Goal: Information Seeking & Learning: Check status

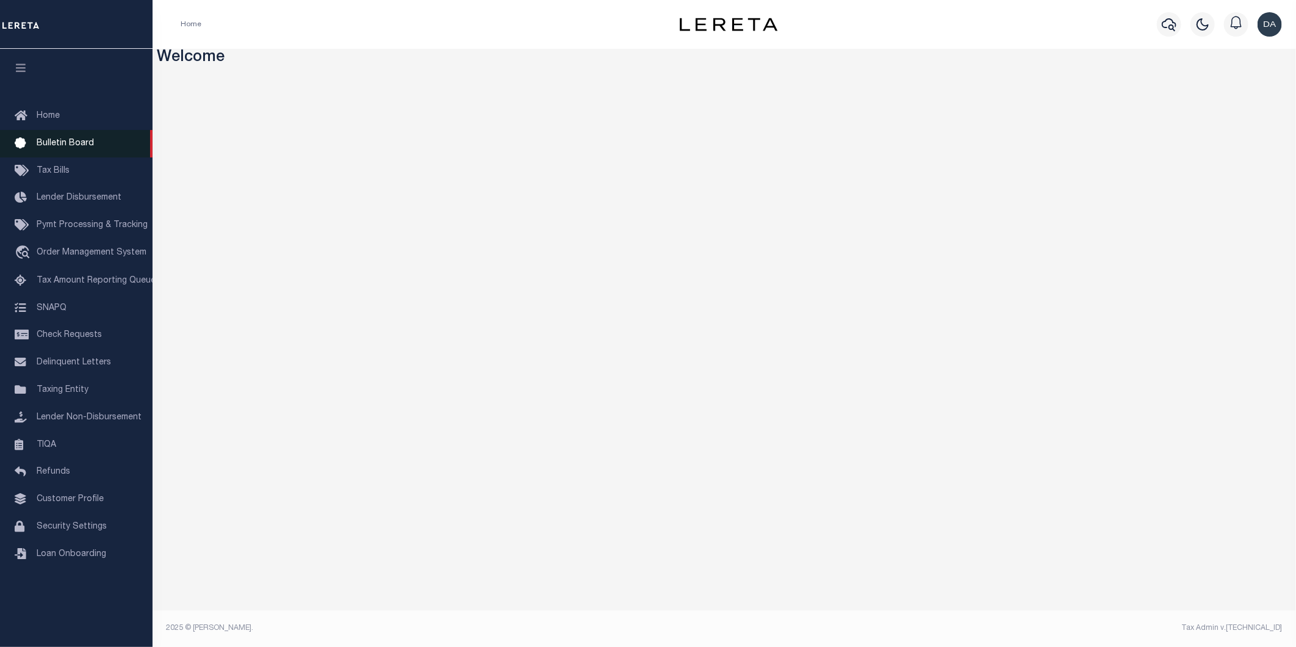
click at [51, 147] on span "Bulletin Board" at bounding box center [65, 143] width 57 height 9
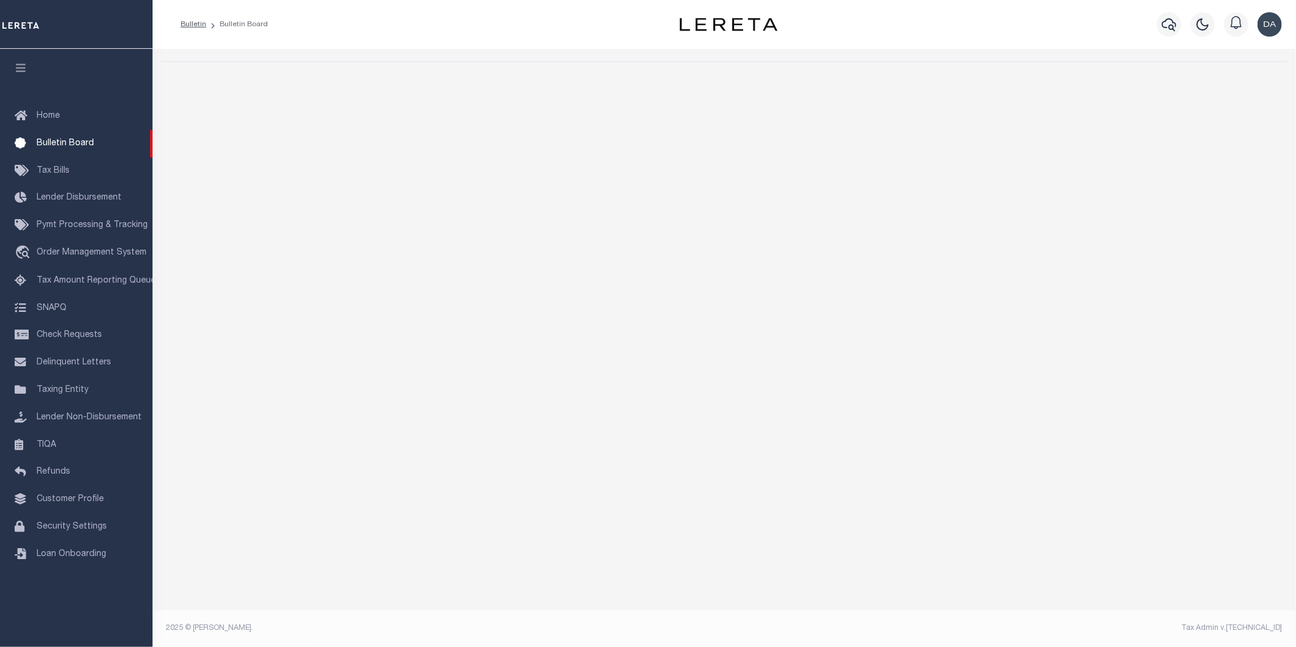
select select "50"
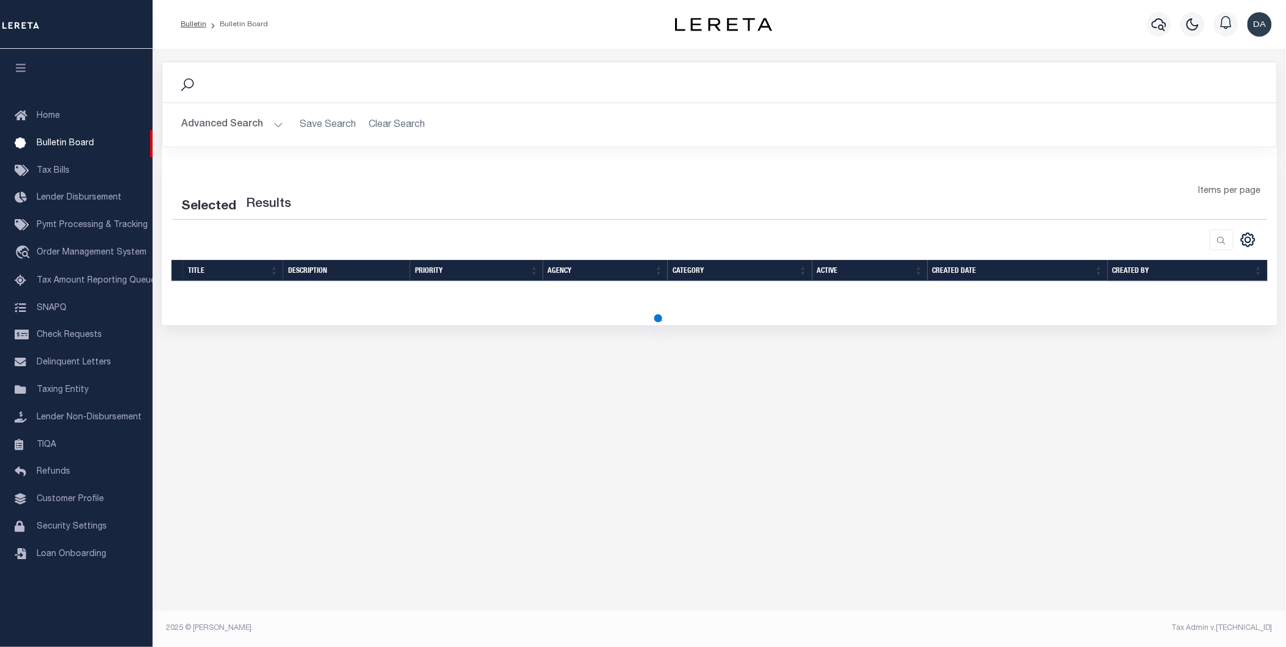
select select "50"
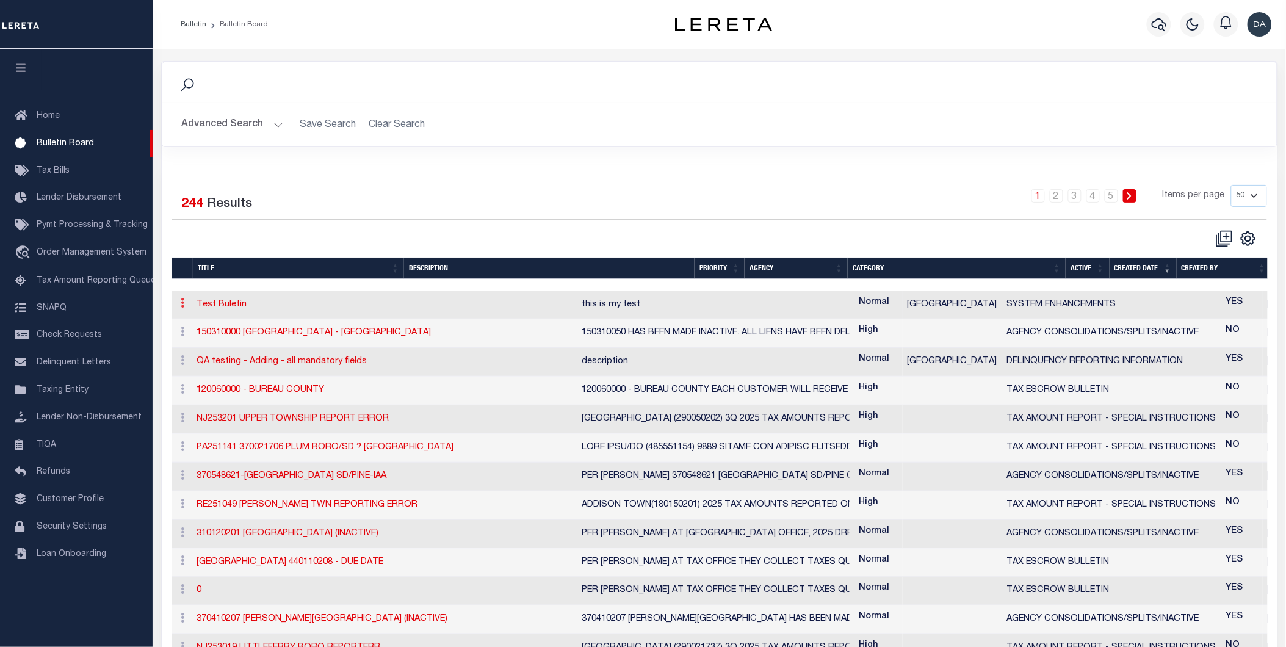
click at [183, 307] on icon at bounding box center [183, 303] width 4 height 10
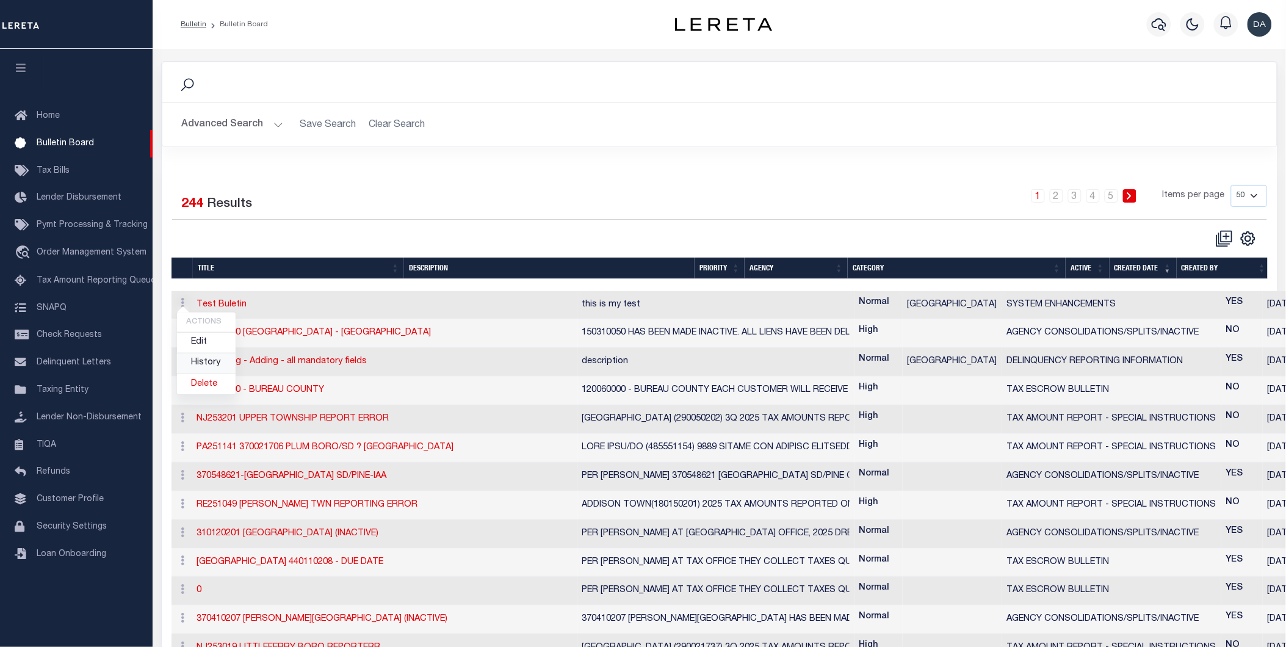
click at [216, 367] on link "History" at bounding box center [206, 363] width 59 height 20
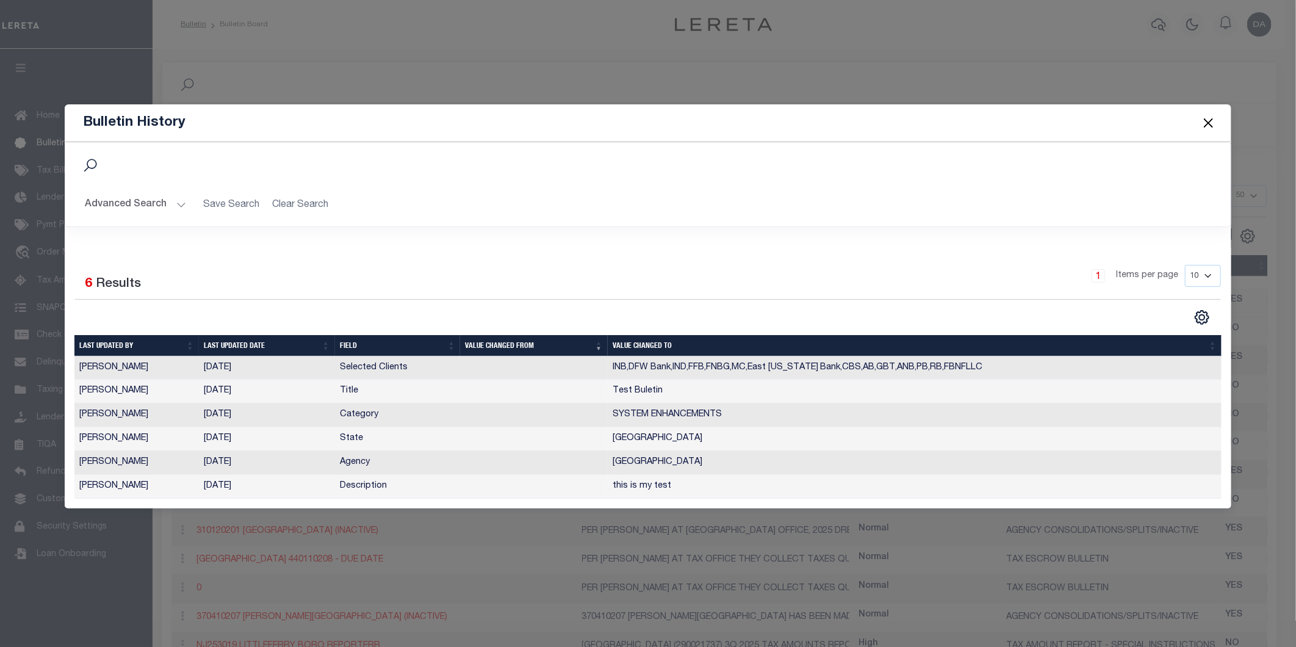
click at [1210, 128] on button "Close" at bounding box center [1209, 123] width 16 height 16
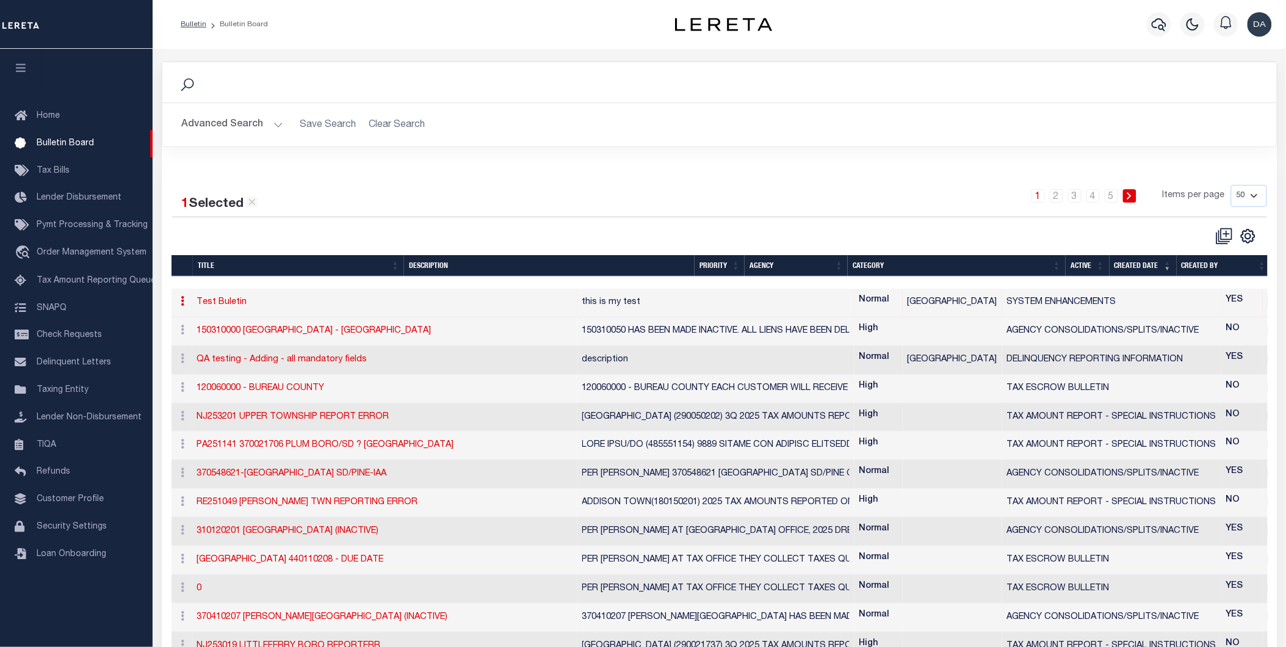
click at [185, 301] on link at bounding box center [182, 303] width 13 height 10
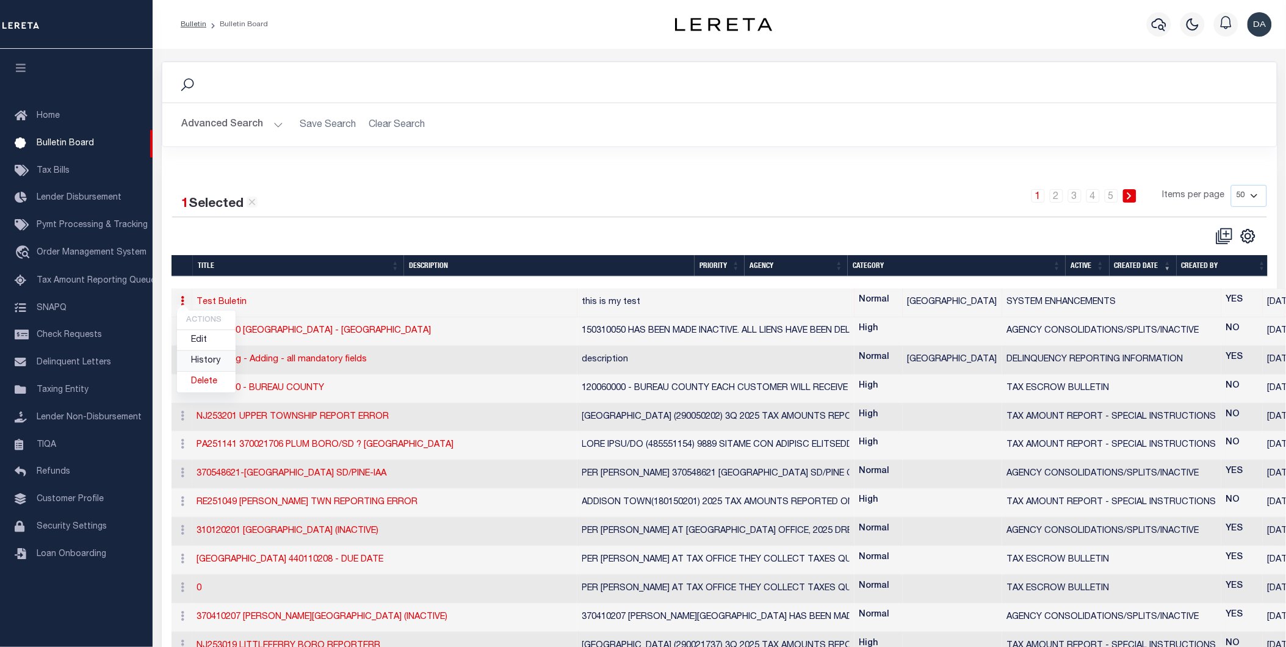
click at [198, 362] on link "History" at bounding box center [206, 361] width 59 height 20
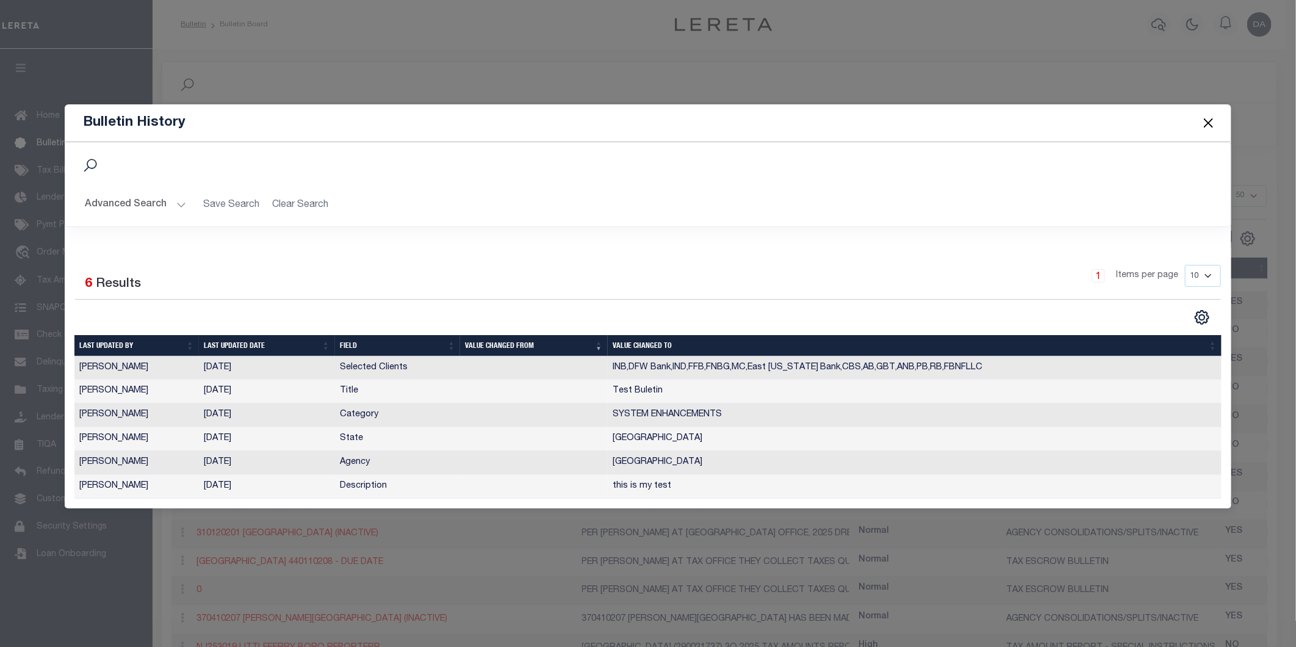
click at [229, 342] on th "Last updated date" at bounding box center [267, 345] width 136 height 21
click at [1207, 123] on button "Close" at bounding box center [1209, 123] width 16 height 16
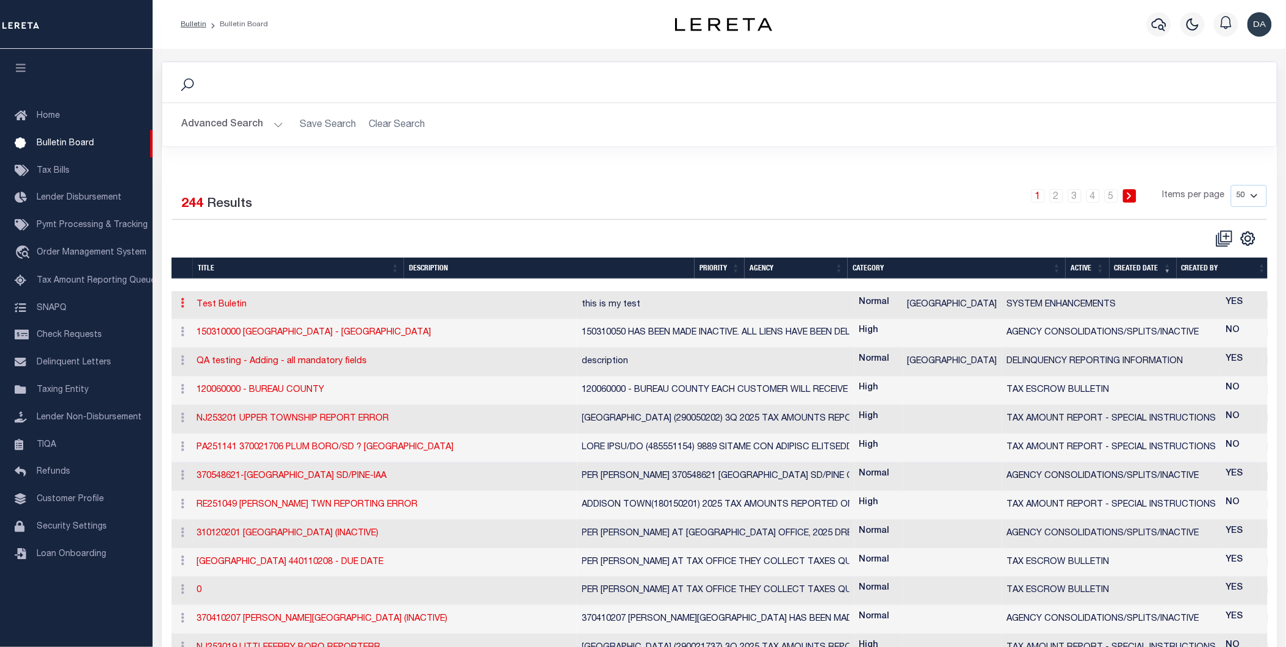
click at [181, 308] on icon at bounding box center [183, 303] width 4 height 10
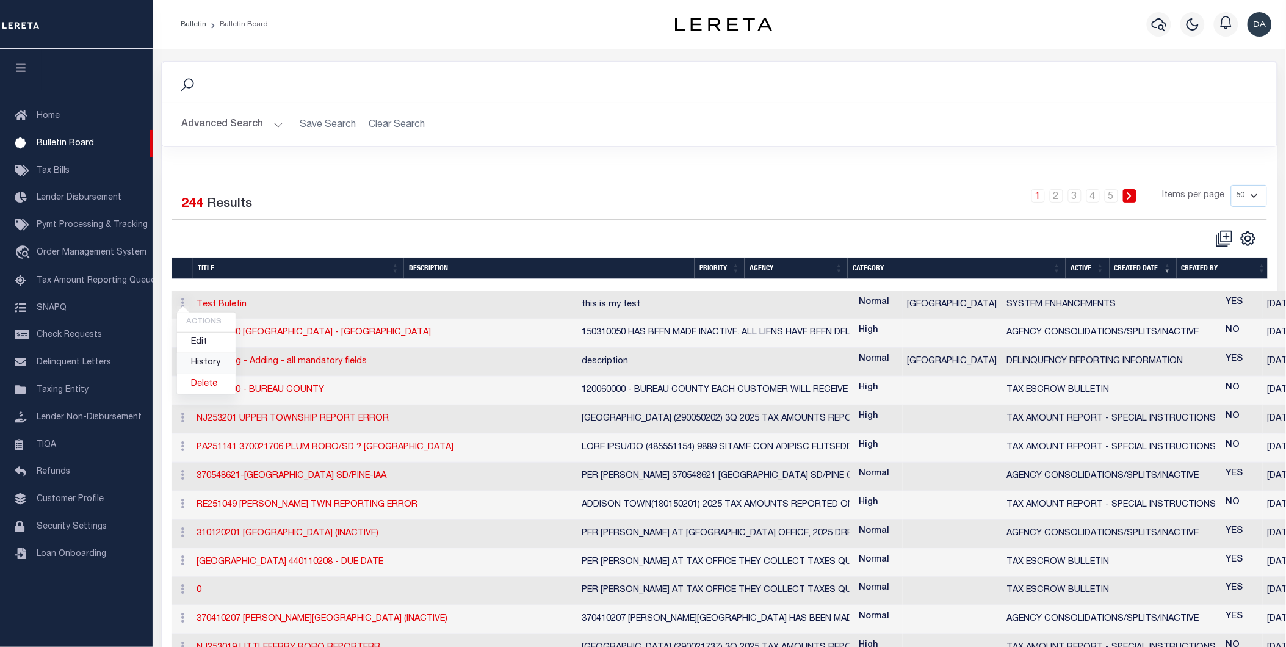
click at [199, 363] on link "History" at bounding box center [206, 363] width 59 height 20
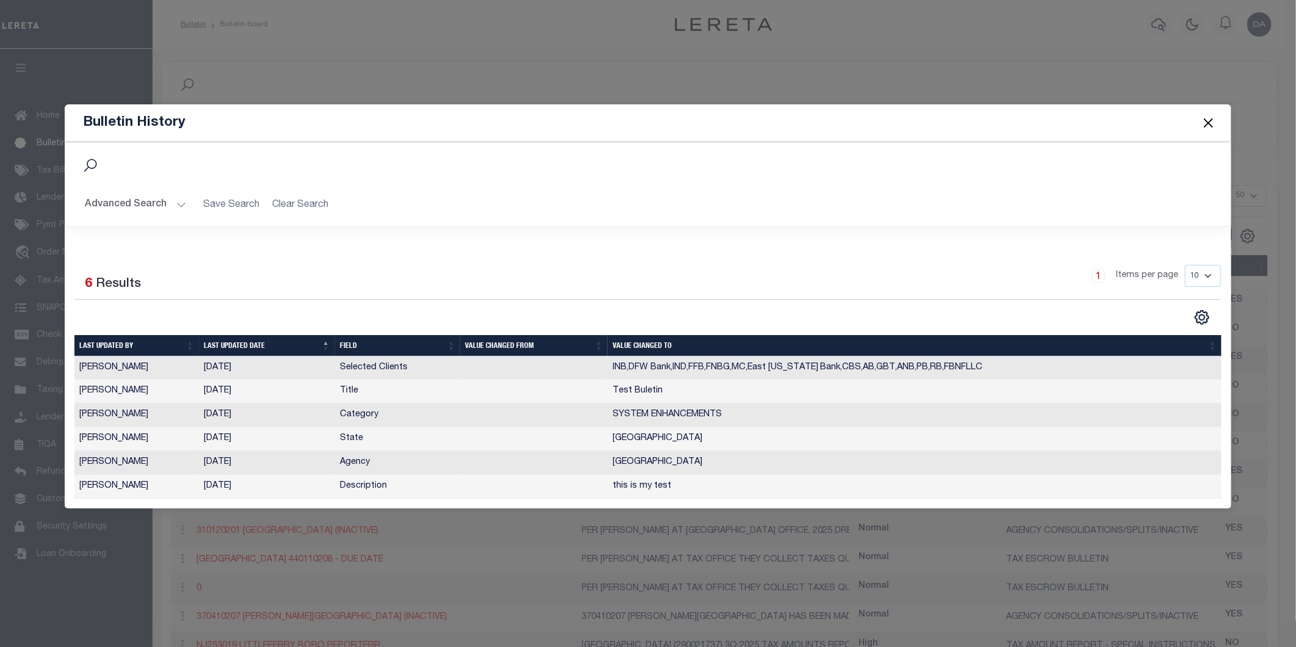
click at [1203, 123] on button "Close" at bounding box center [1209, 123] width 16 height 16
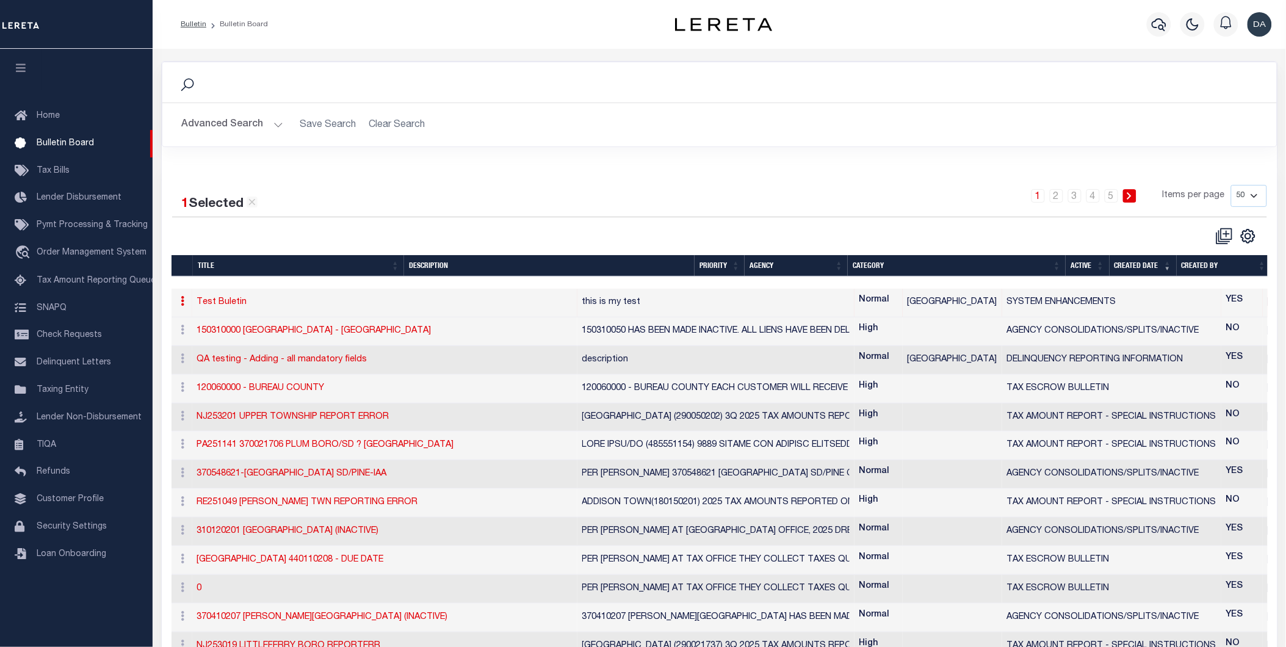
click at [183, 303] on icon at bounding box center [183, 301] width 4 height 10
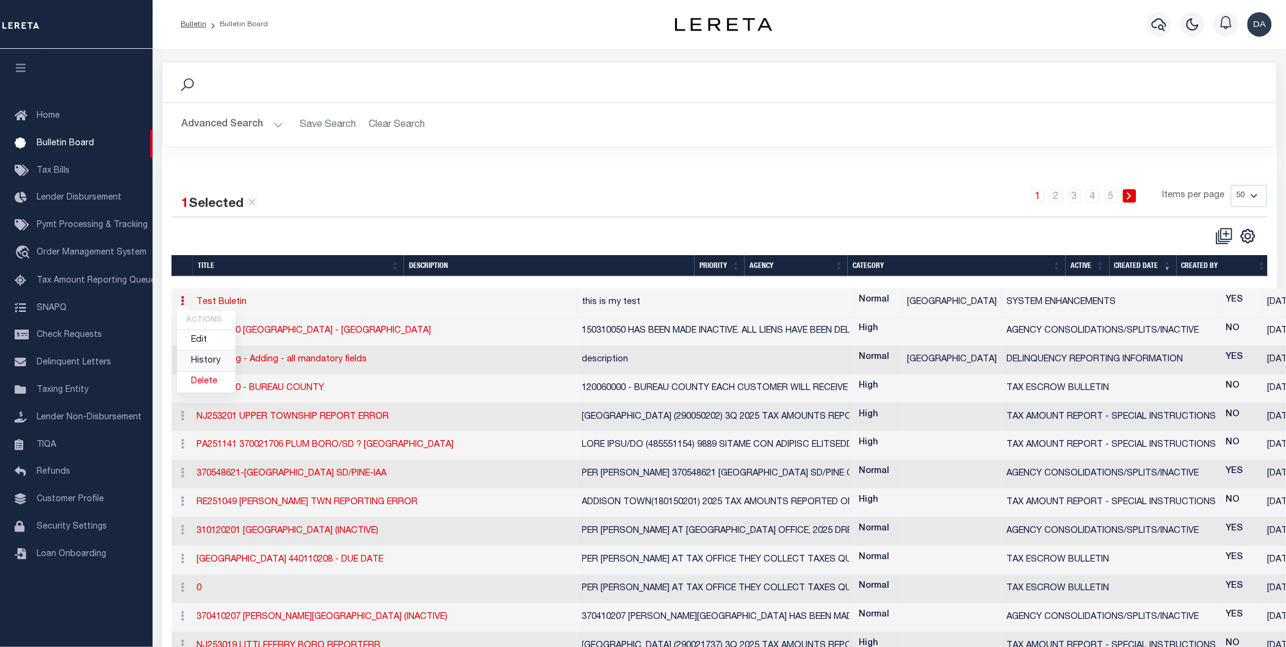
click at [204, 356] on link "History" at bounding box center [206, 361] width 59 height 20
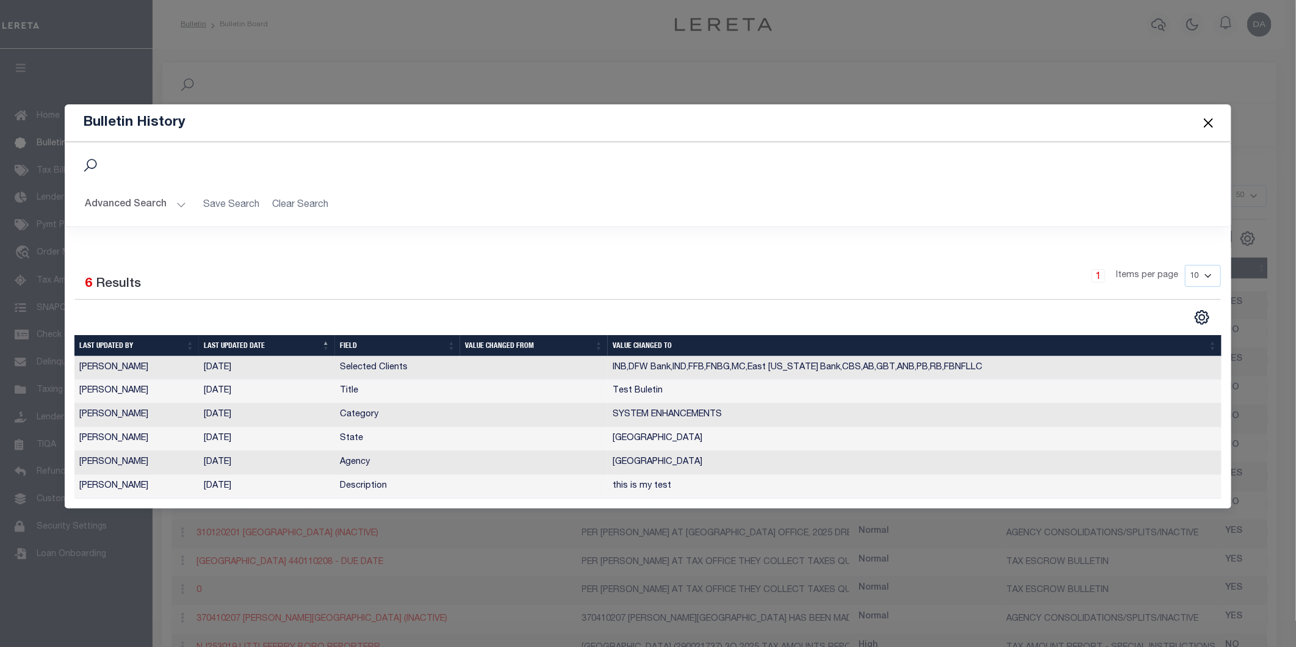
click at [1207, 123] on button "Close" at bounding box center [1209, 123] width 16 height 16
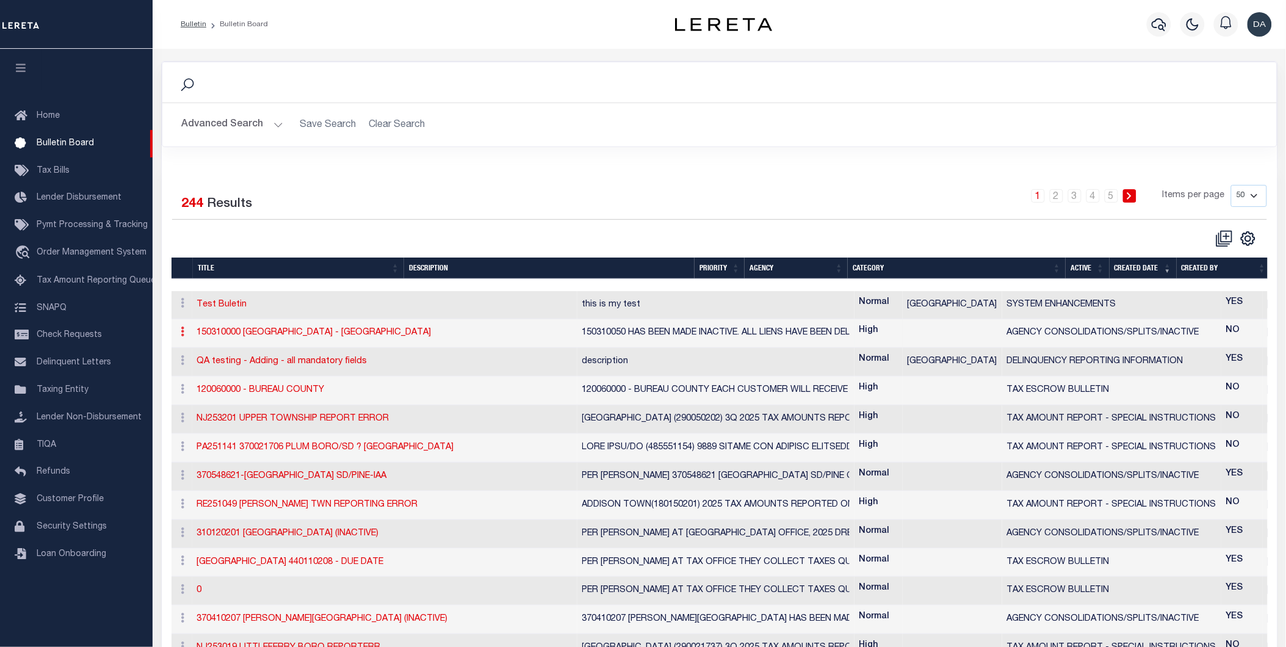
click at [181, 332] on icon at bounding box center [183, 331] width 4 height 10
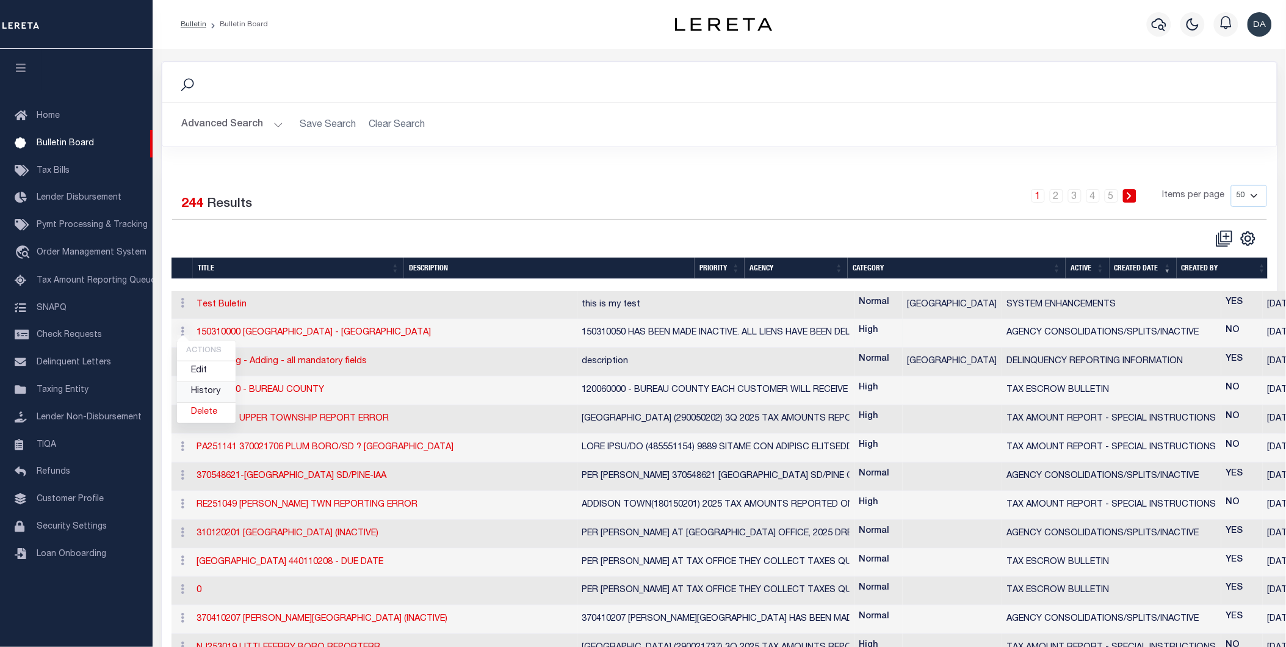
click at [196, 391] on link "History" at bounding box center [206, 392] width 59 height 20
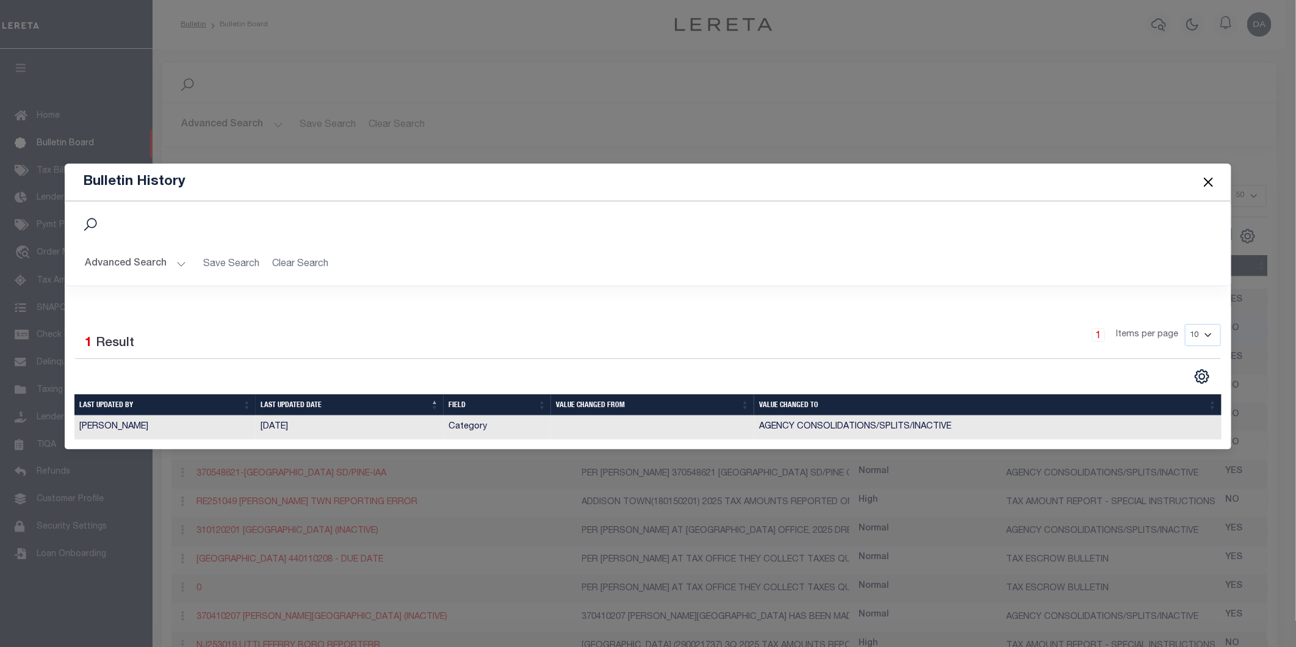
click at [1210, 179] on button "Close" at bounding box center [1209, 182] width 16 height 16
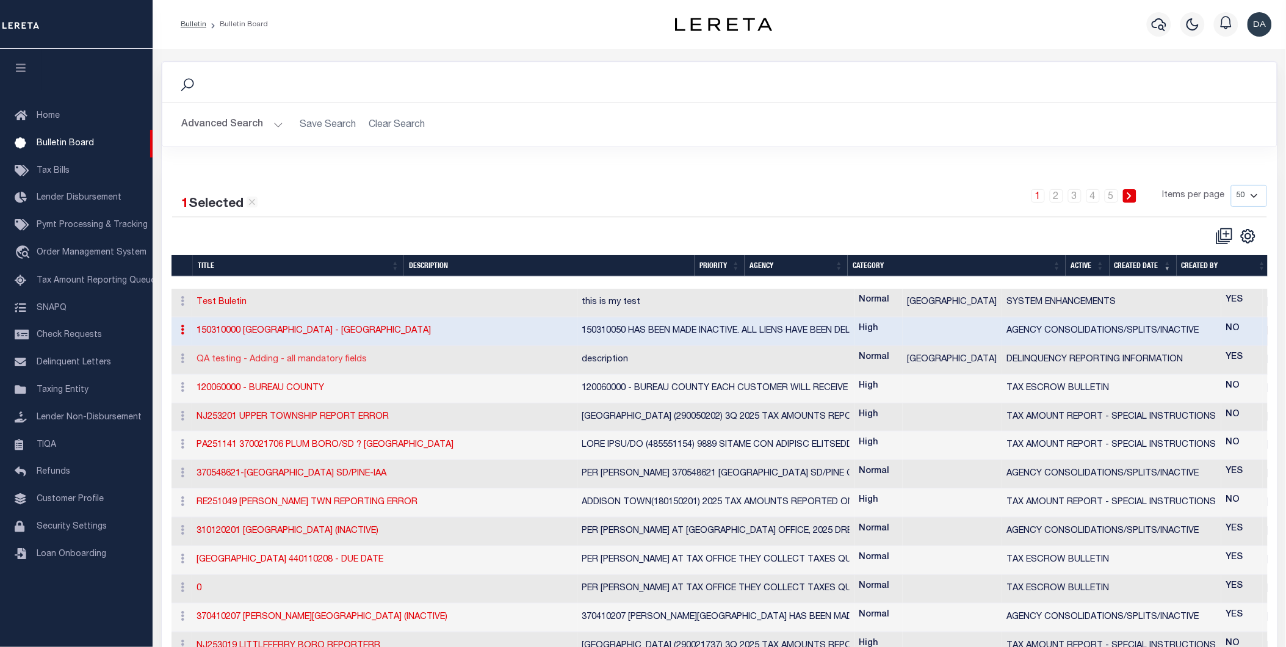
click at [319, 356] on link "QA testing - Adding - all mandatory fields" at bounding box center [282, 359] width 170 height 9
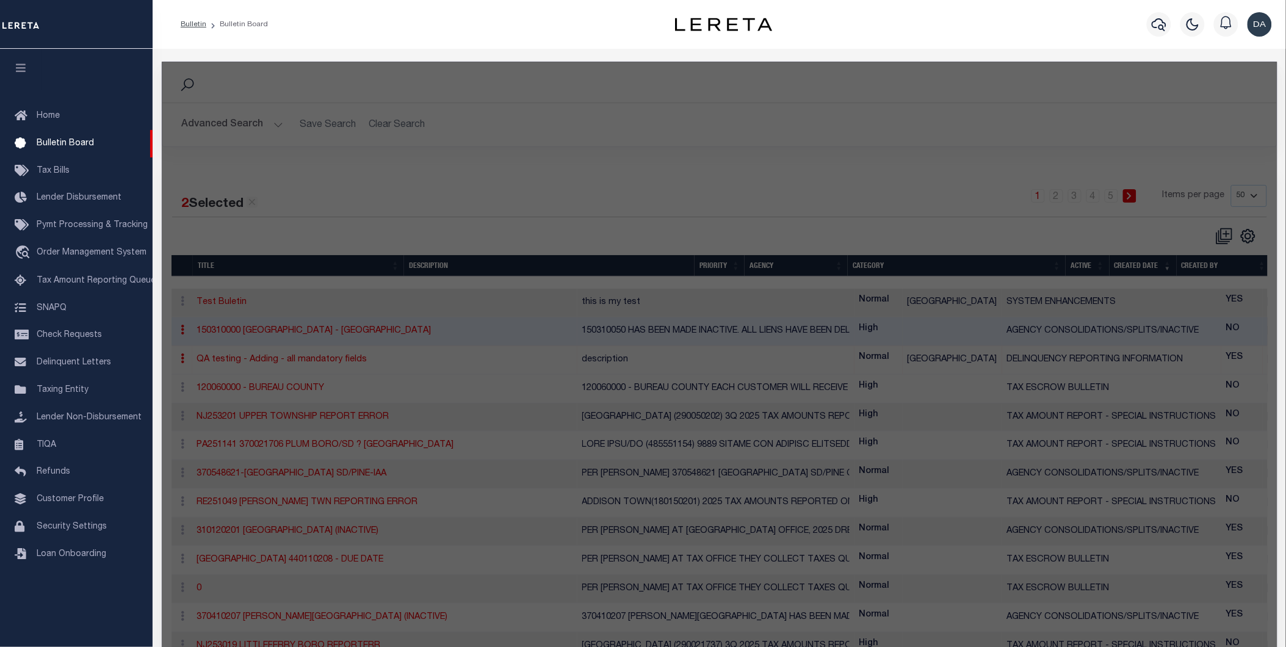
checkbox input "false"
checkbox input "true"
type input "QA testing - Adding - all mandatory fields"
type textarea "description"
select select "FL"
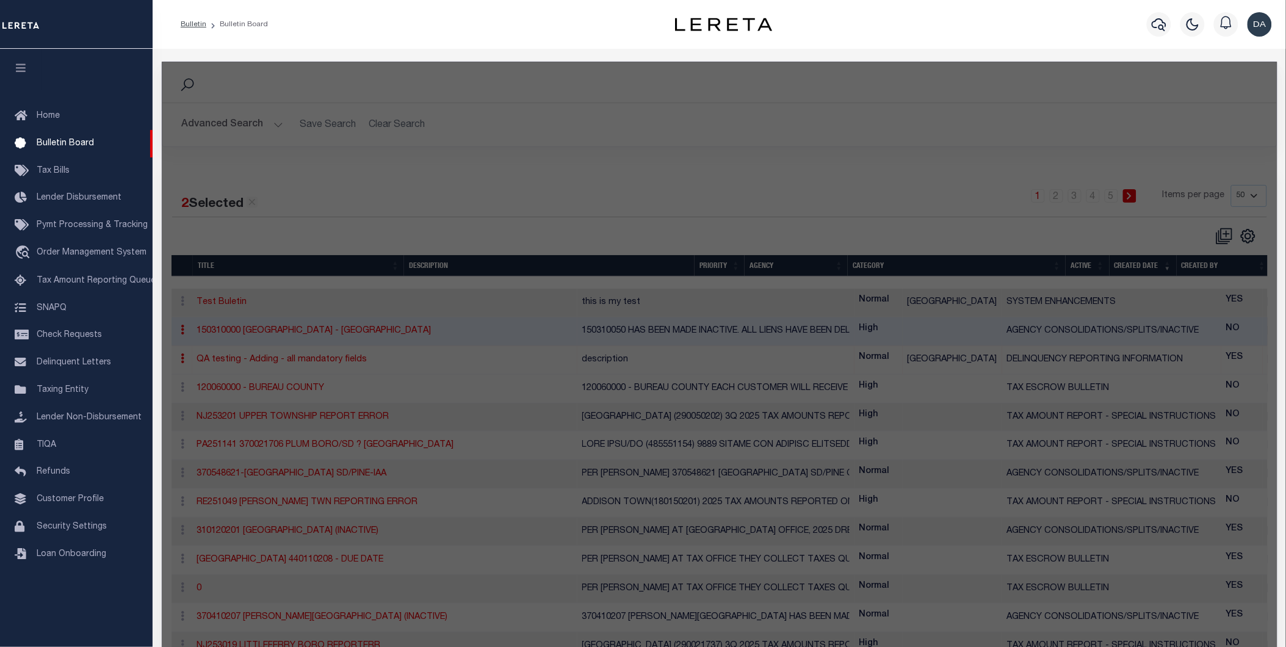
select select
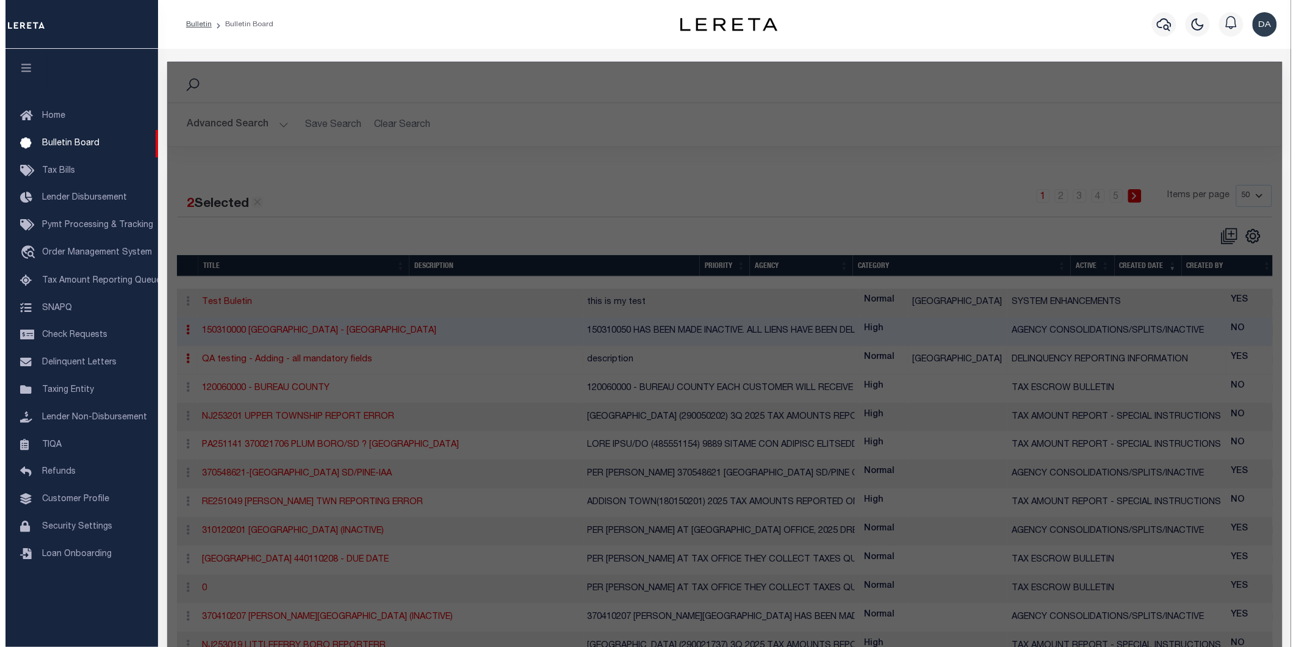
select select "1200300000"
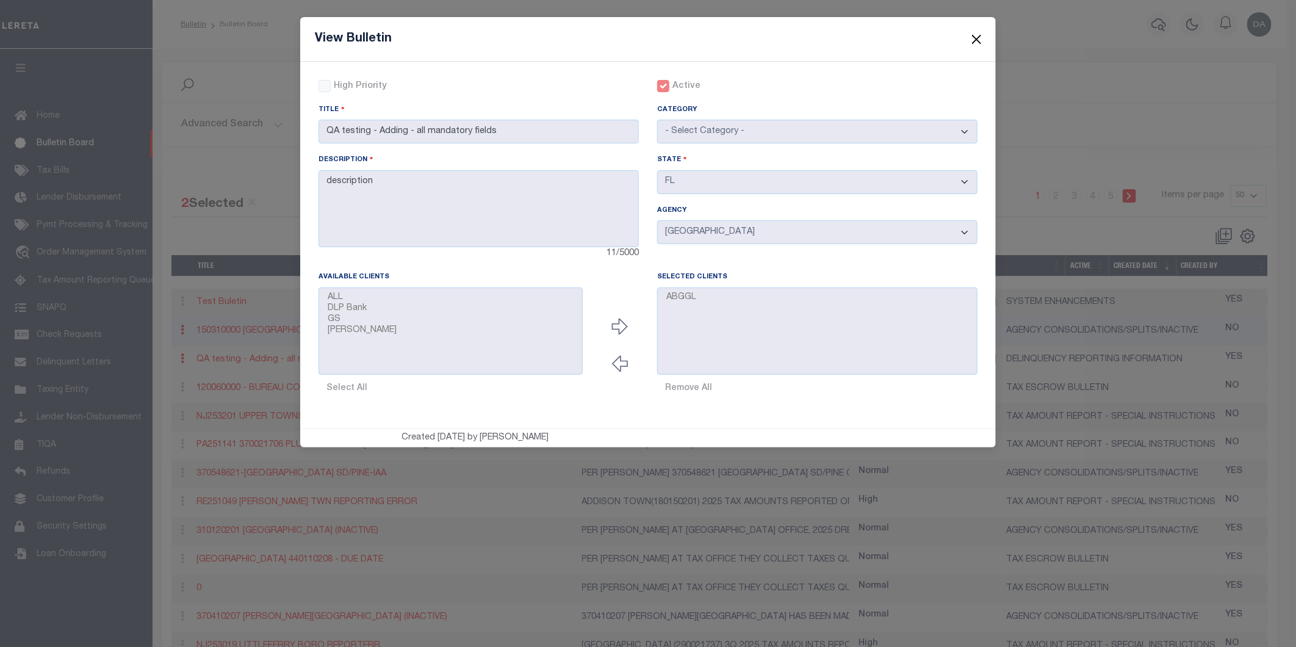
click at [975, 37] on button "Close" at bounding box center [977, 39] width 16 height 16
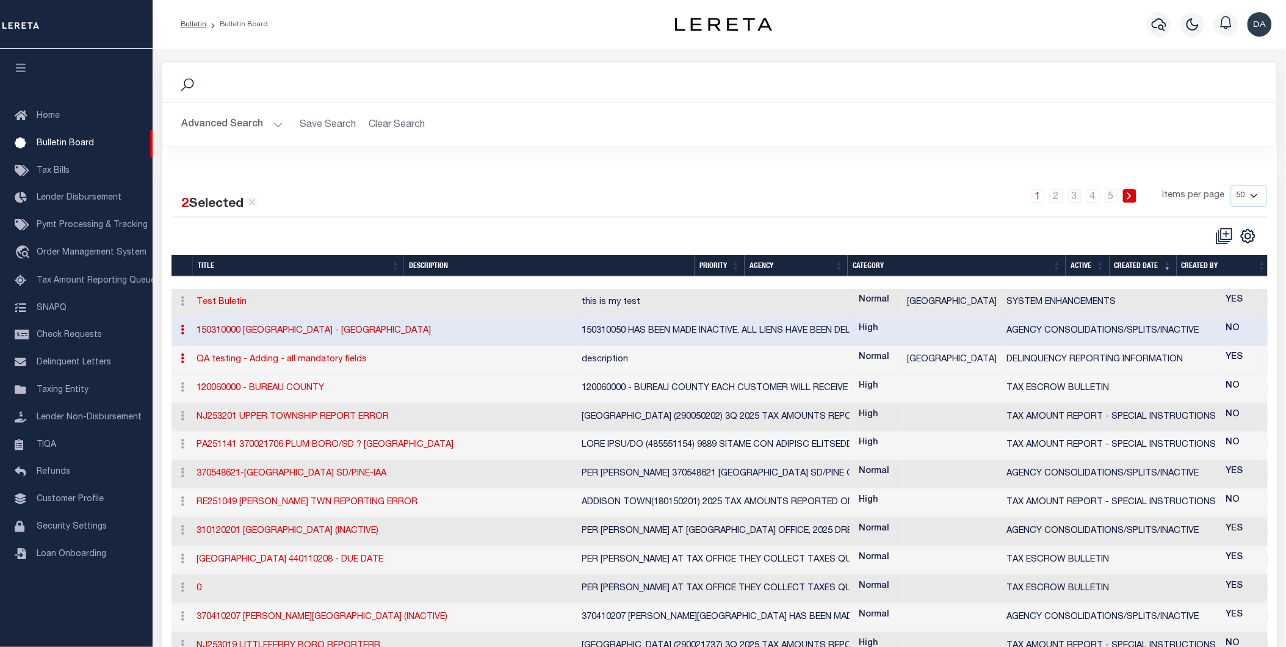
click at [183, 361] on icon at bounding box center [183, 358] width 4 height 10
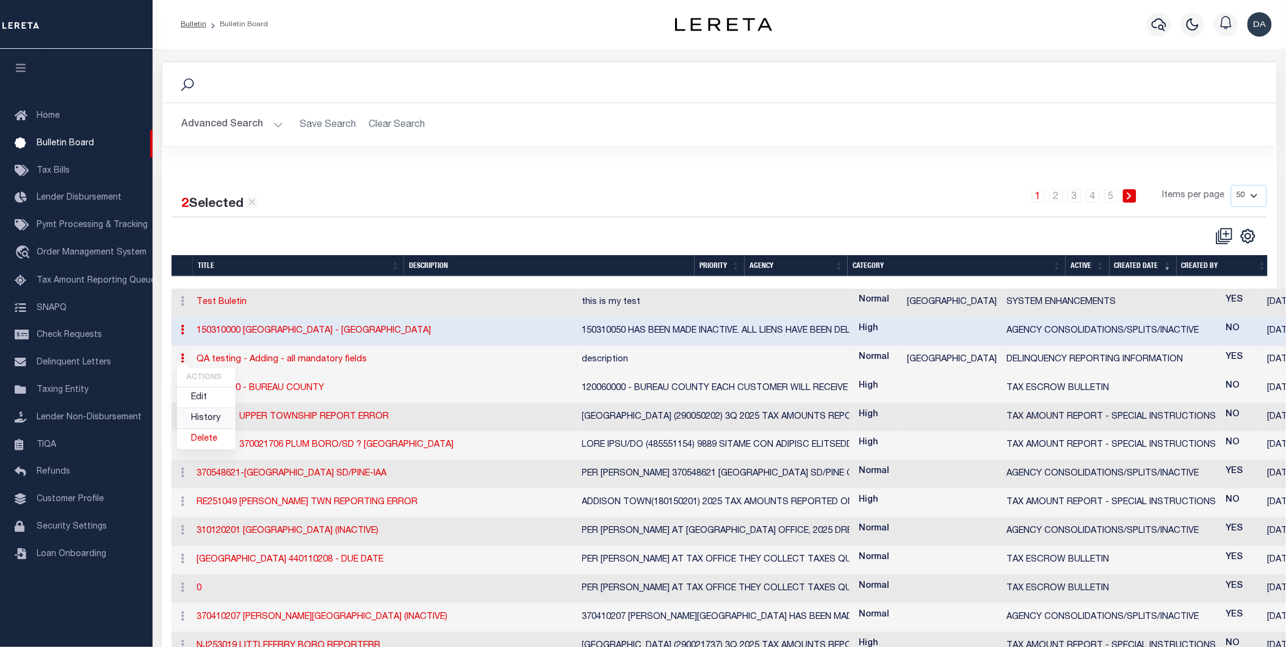
click at [205, 424] on link "History" at bounding box center [206, 418] width 59 height 20
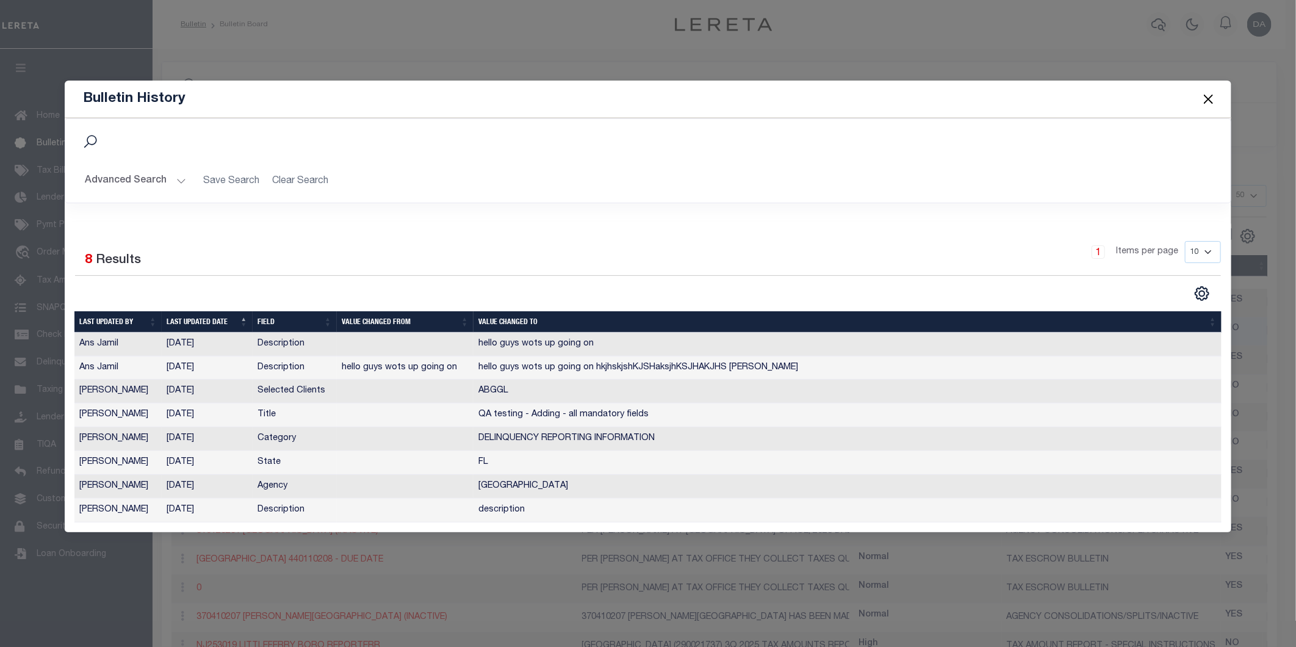
click at [1205, 95] on button "Close" at bounding box center [1209, 99] width 16 height 16
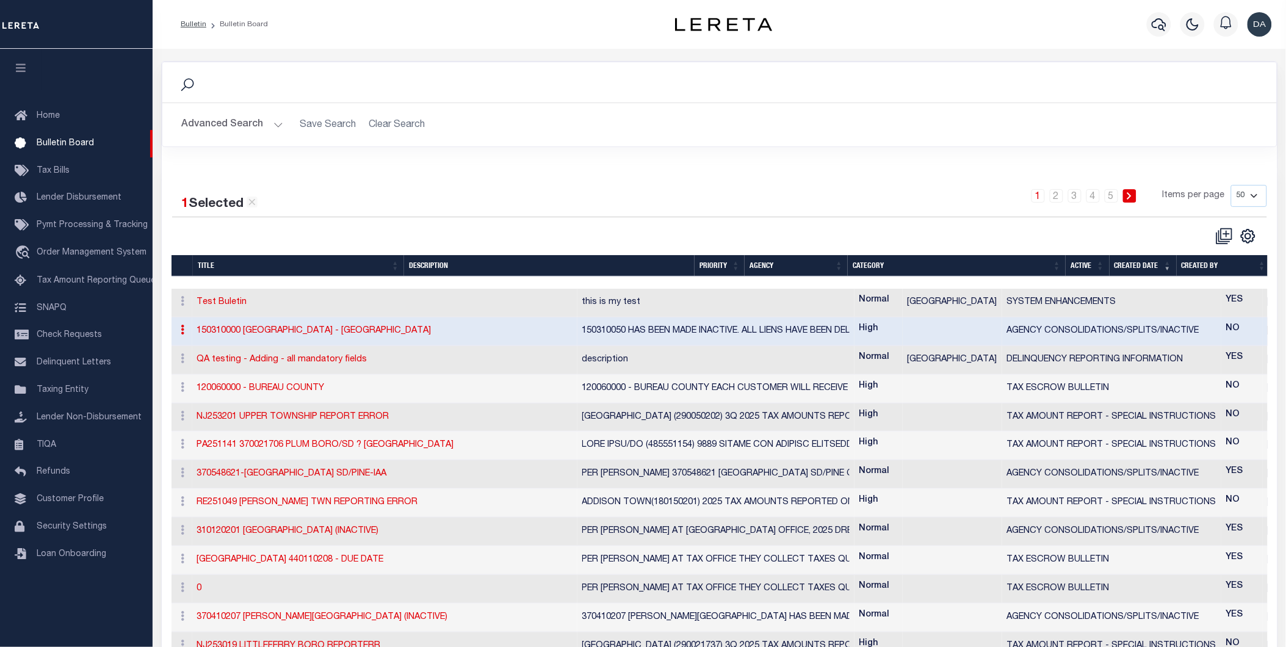
click at [284, 334] on link "150310000 [GEOGRAPHIC_DATA] - [GEOGRAPHIC_DATA]" at bounding box center [314, 330] width 234 height 9
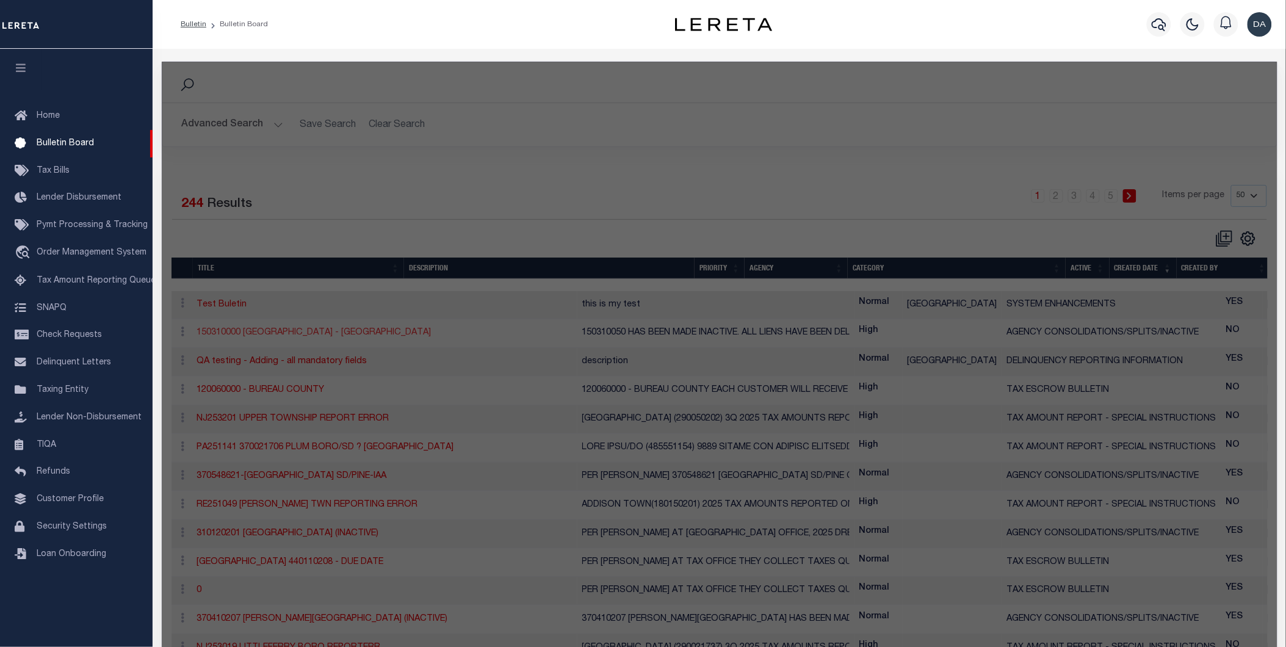
checkbox input "true"
checkbox input "false"
type input "150310000 [GEOGRAPHIC_DATA] - [GEOGRAPHIC_DATA]"
type textarea "150310050 HAS BEEN MADE INACTIVE. ALL LIENS HAVE BEEN DELETED."
select select "KS"
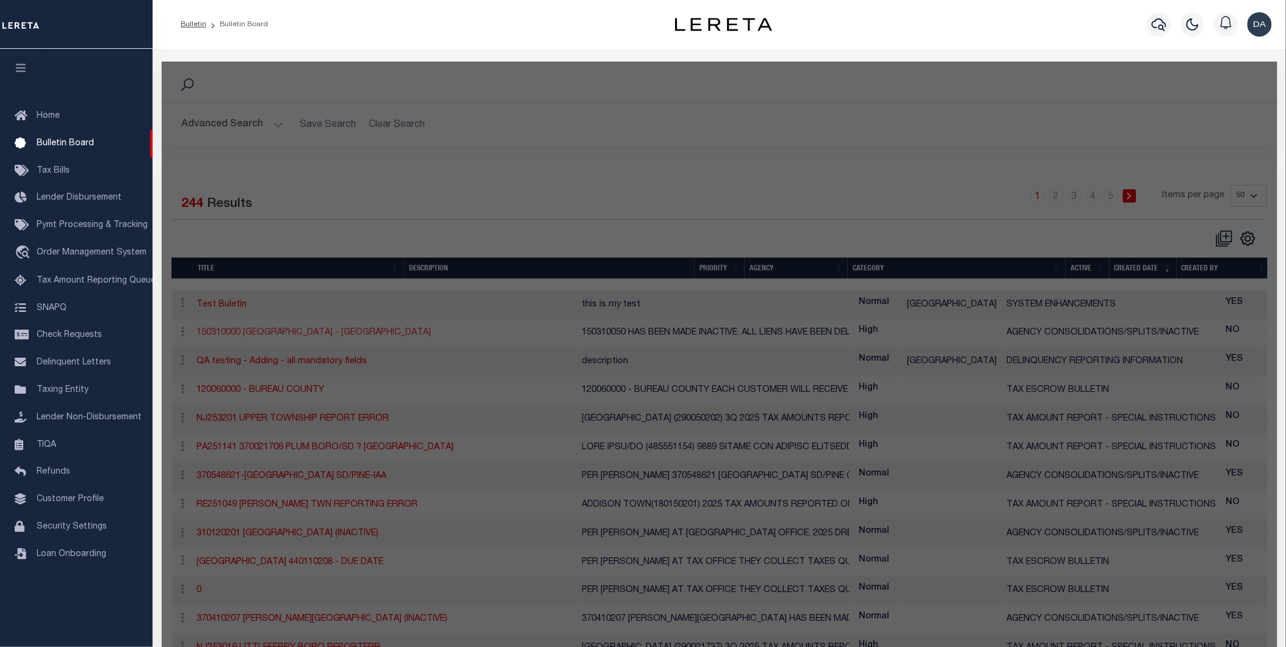
select select
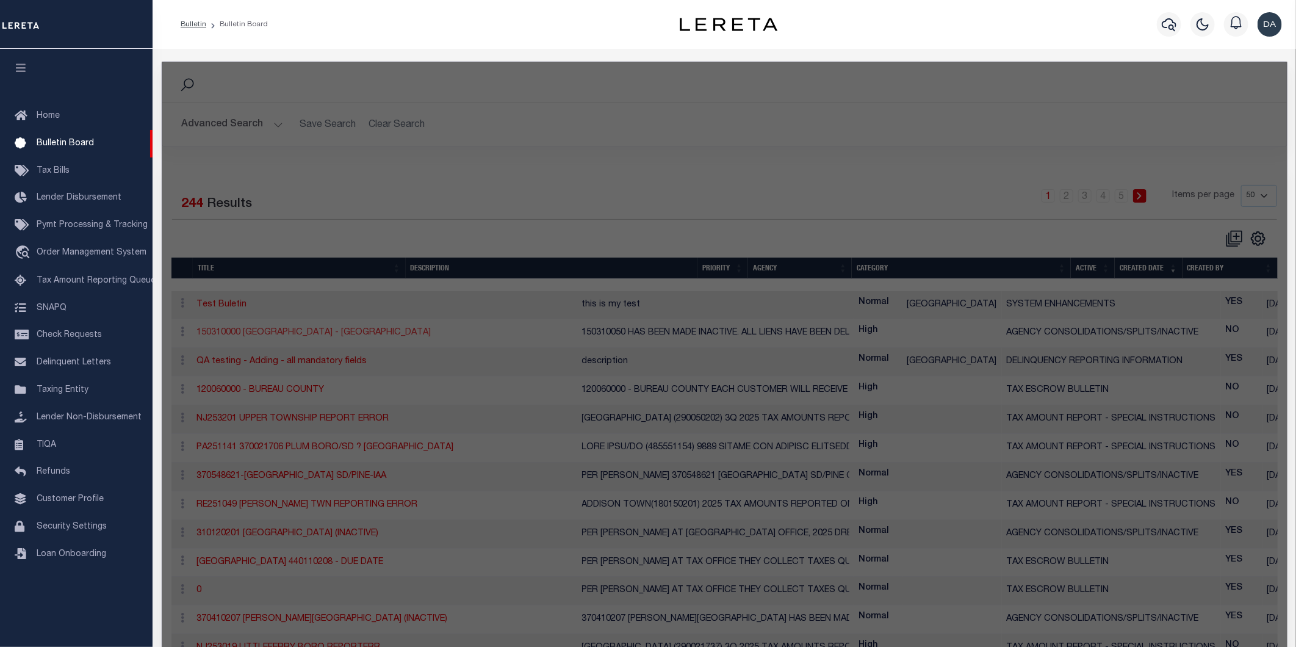
select select
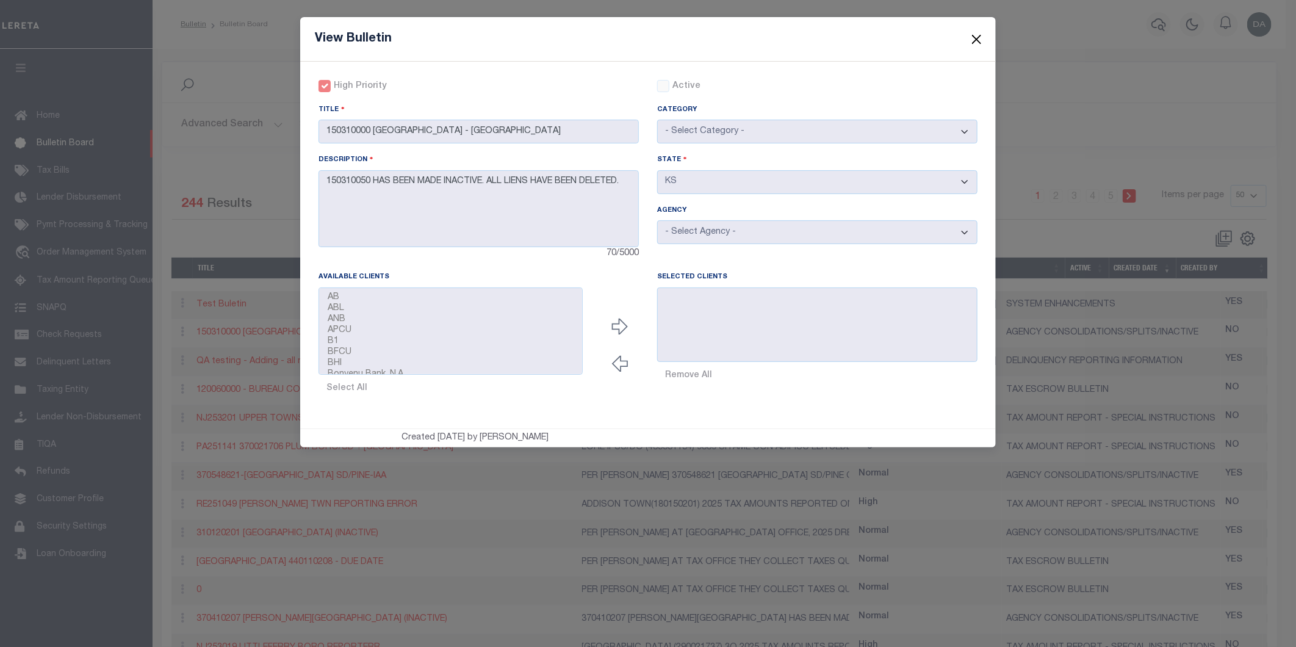
click at [975, 37] on button "Close" at bounding box center [977, 39] width 16 height 16
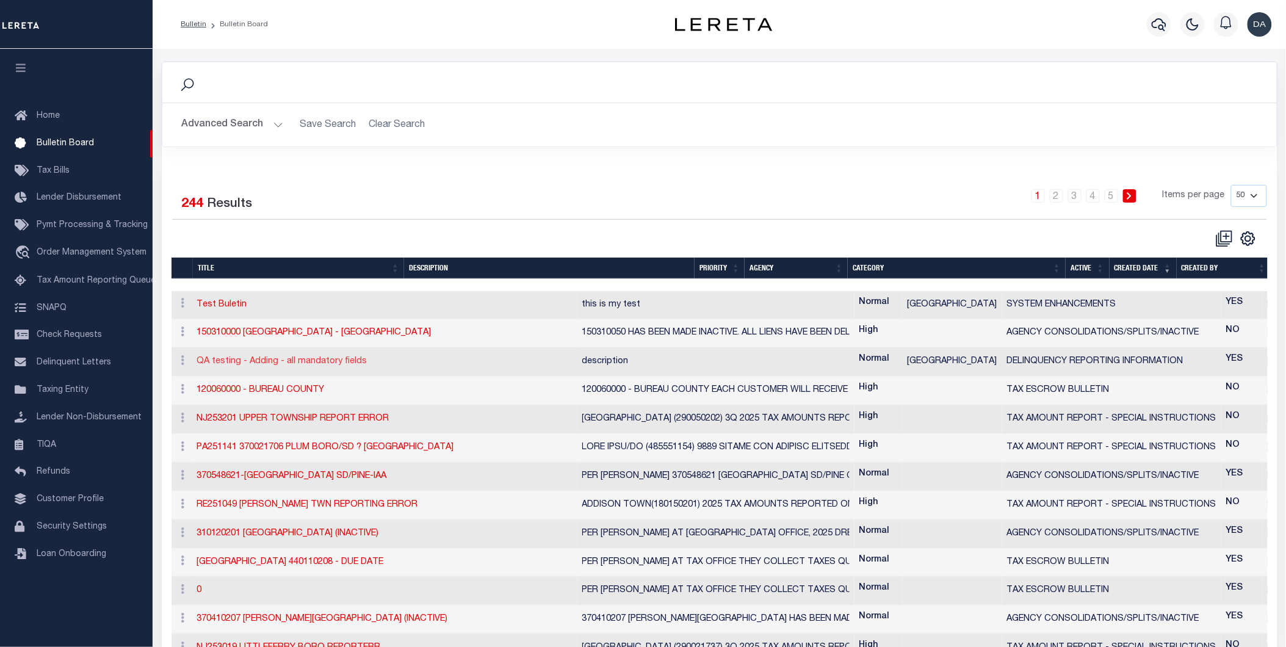
click at [286, 366] on link "QA testing - Adding - all mandatory fields" at bounding box center [282, 361] width 170 height 9
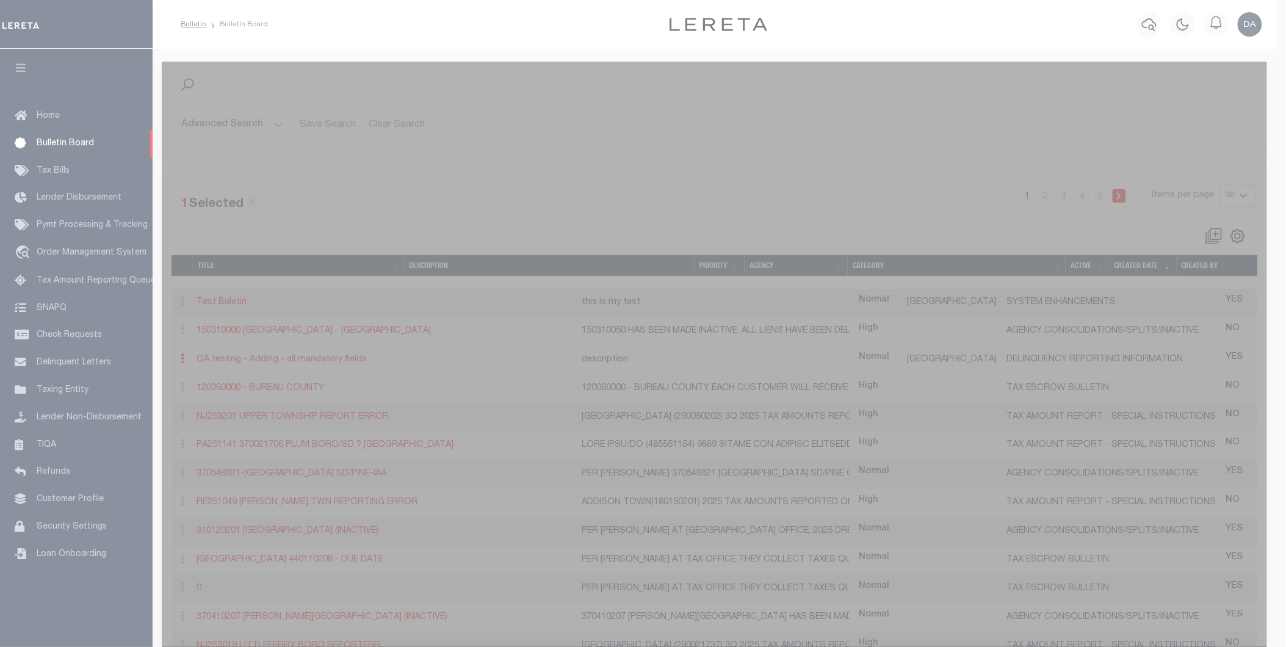
checkbox input "false"
checkbox input "true"
type input "QA testing - Adding - all mandatory fields"
type textarea "description"
select select "FL"
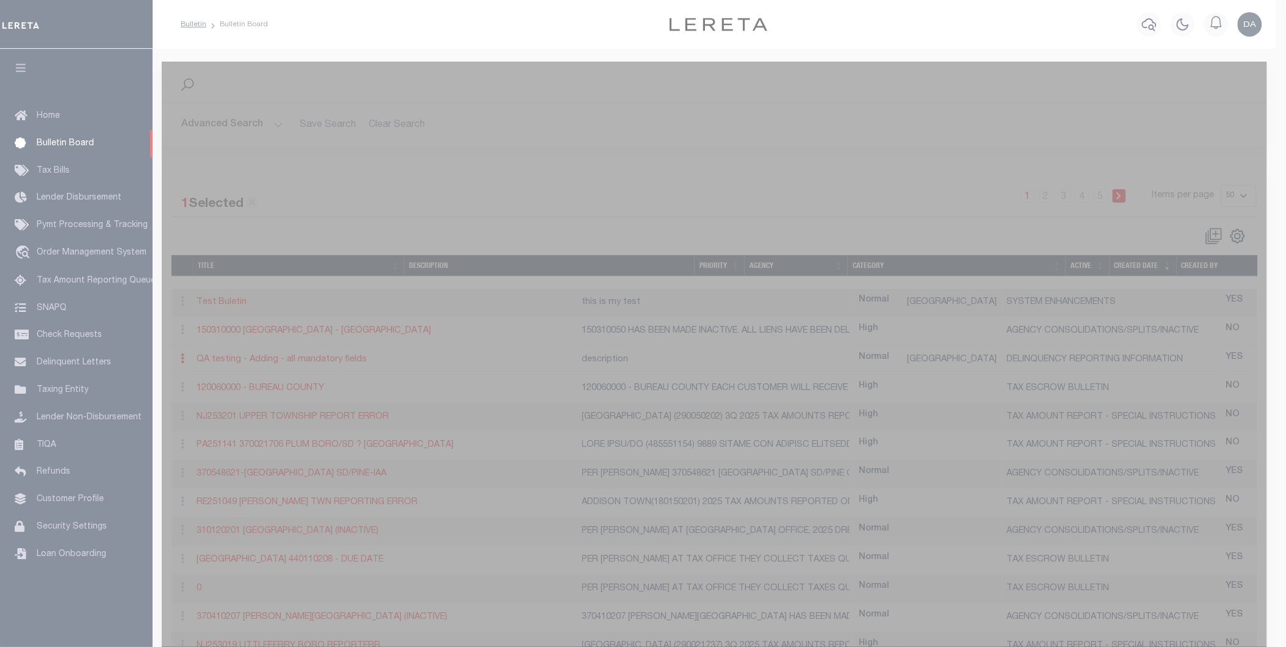
select select "1200300000"
select select
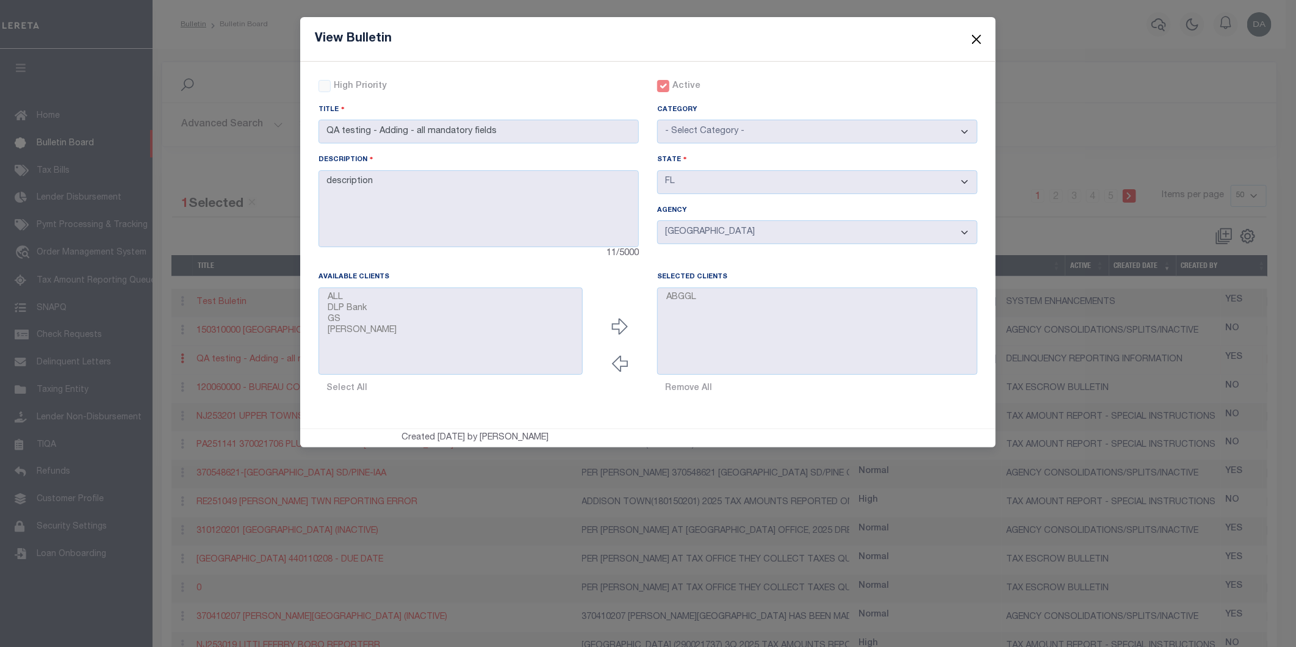
click at [978, 39] on button "Close" at bounding box center [977, 39] width 16 height 16
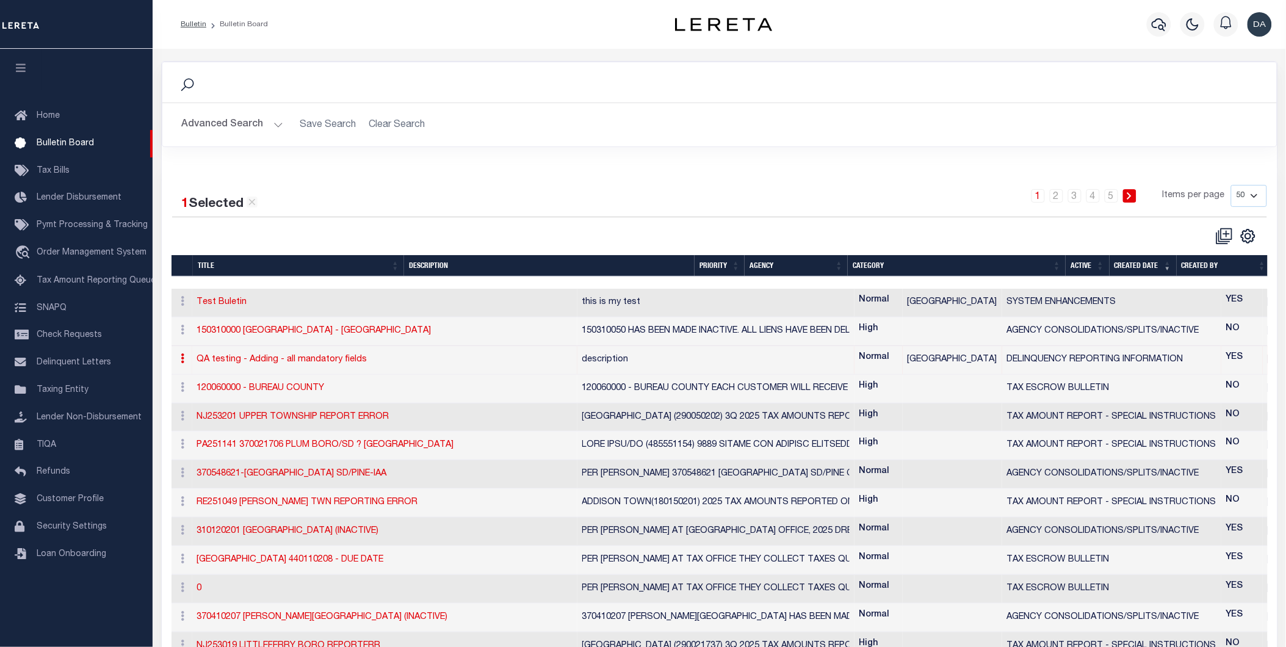
click at [181, 361] on icon at bounding box center [183, 358] width 4 height 10
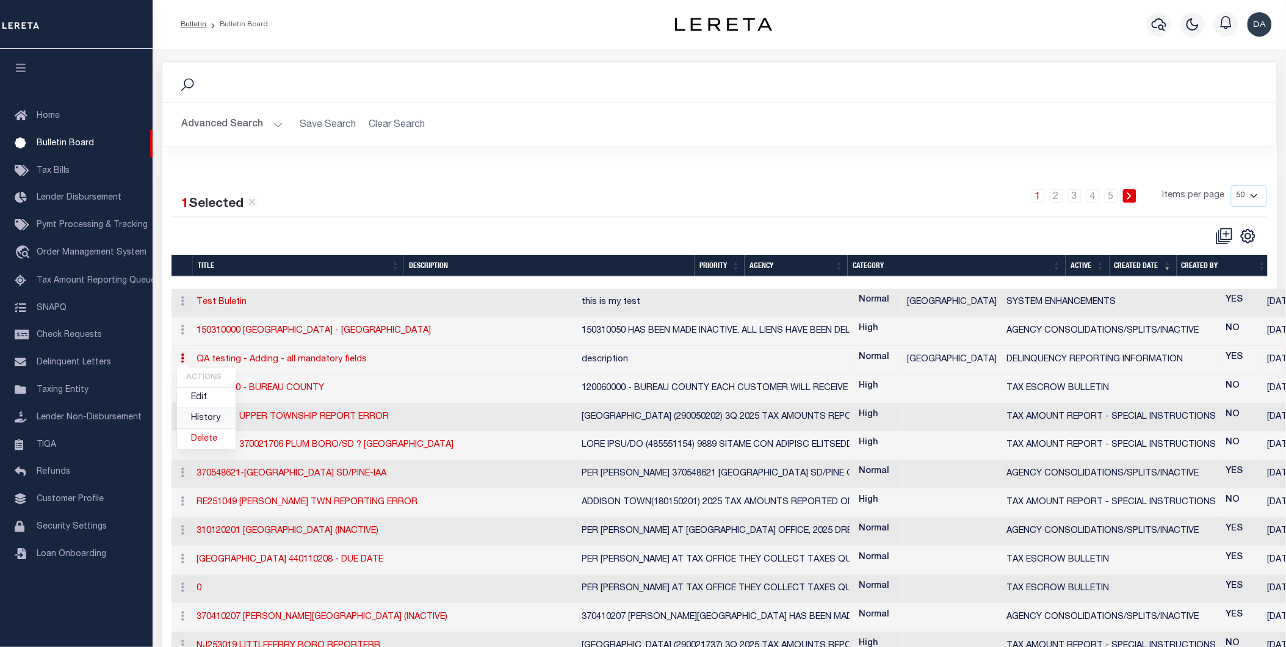
click at [205, 417] on link "History" at bounding box center [206, 418] width 59 height 20
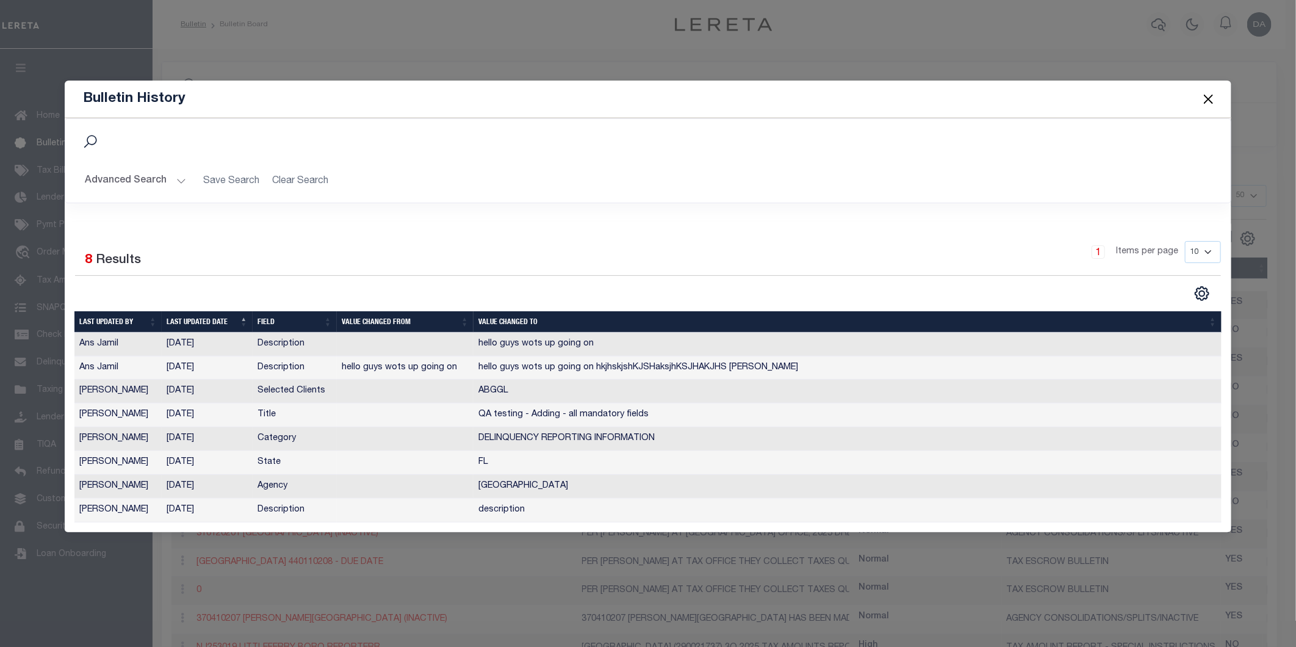
click at [1210, 104] on button "Close" at bounding box center [1209, 99] width 16 height 16
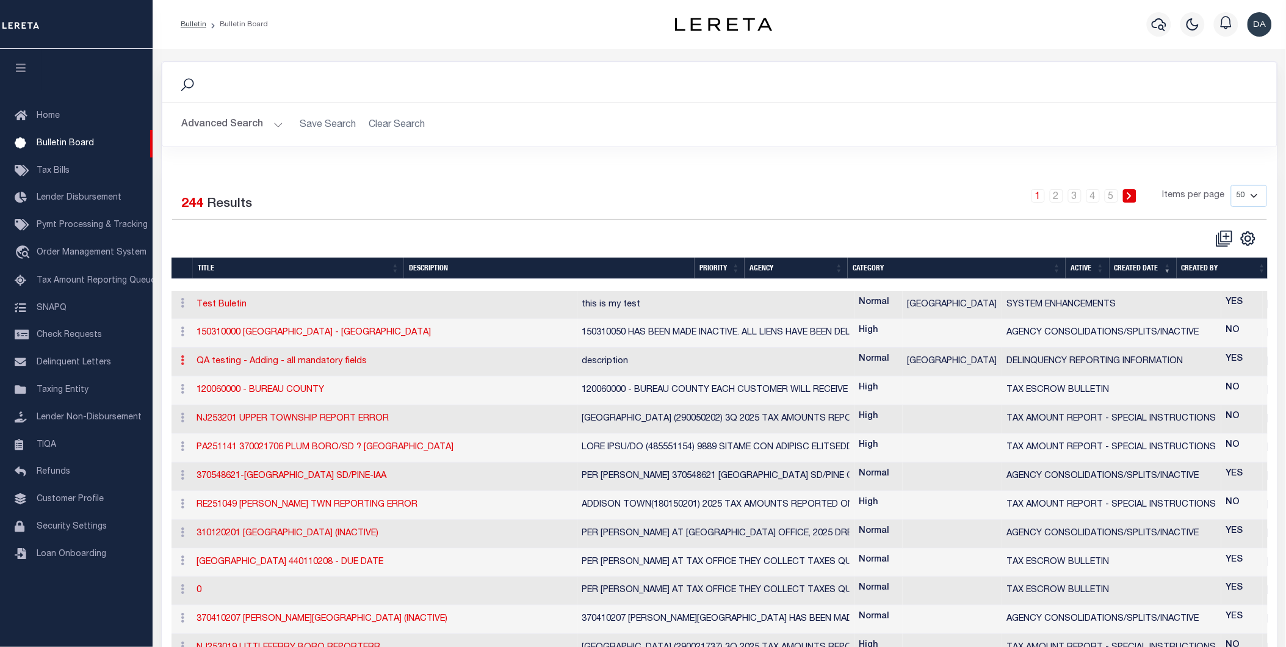
click at [182, 363] on icon at bounding box center [183, 360] width 4 height 10
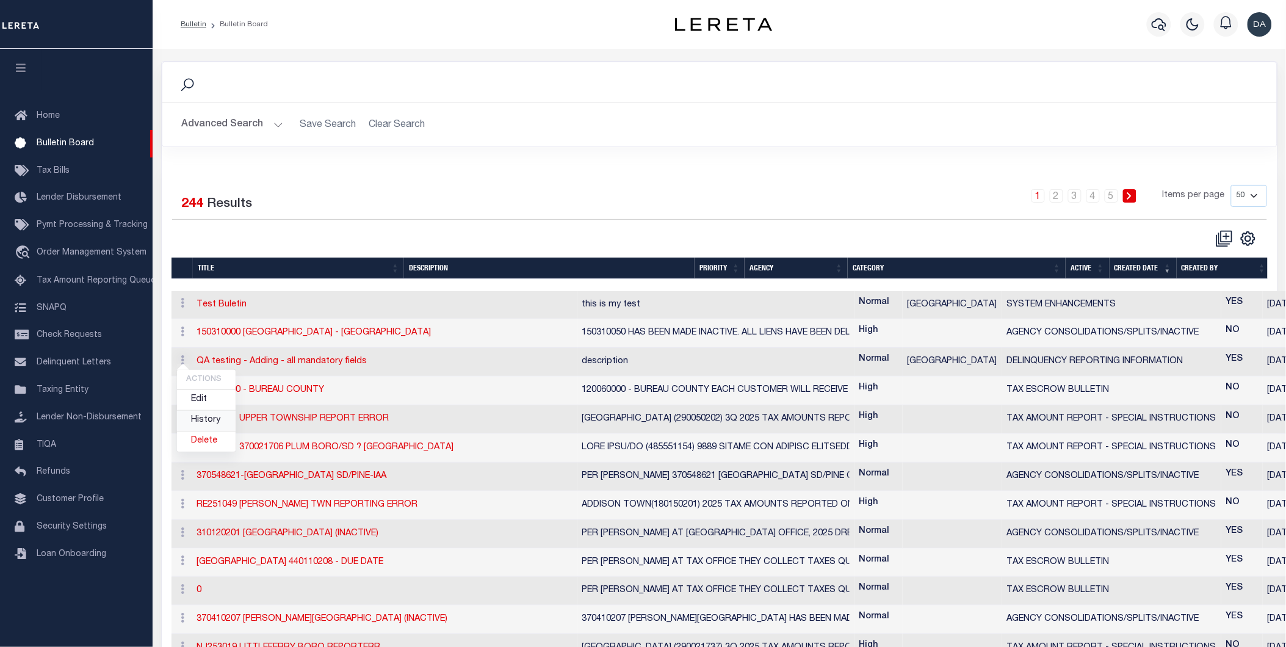
click at [198, 420] on link "History" at bounding box center [206, 421] width 59 height 20
